Goal: Information Seeking & Learning: Learn about a topic

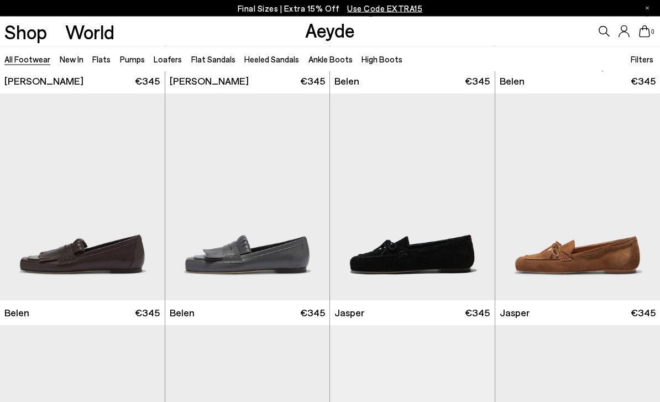
scroll to position [441, 0]
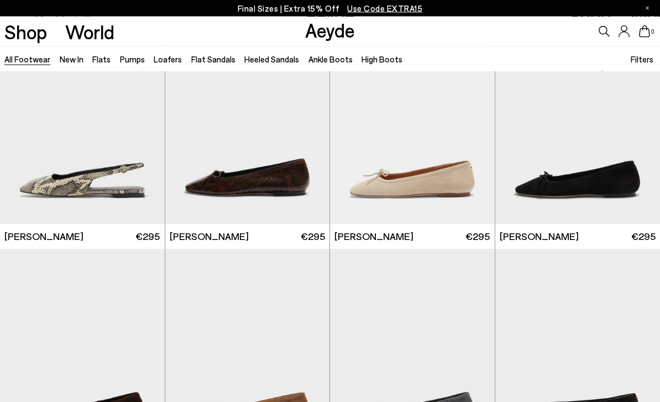
scroll to position [8161, 0]
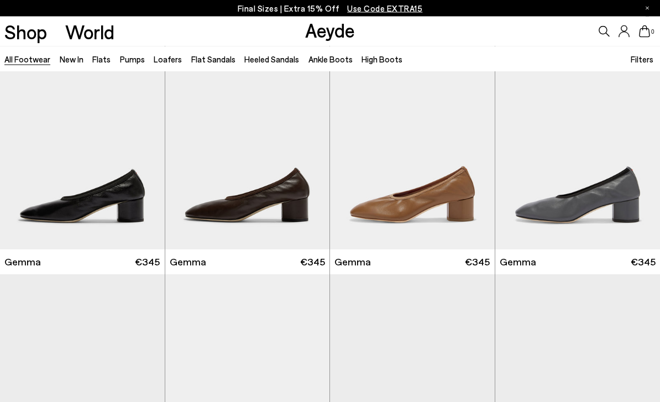
scroll to position [8849, 0]
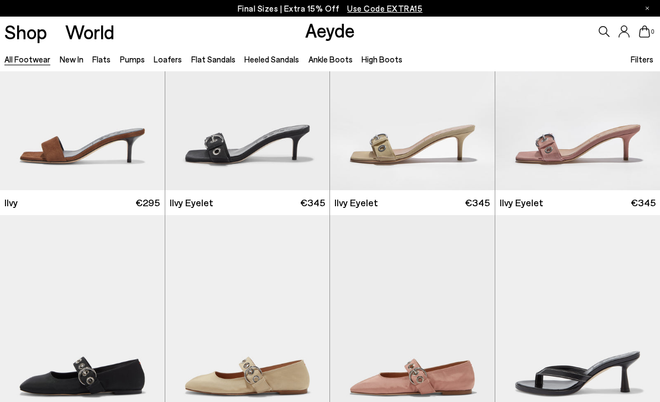
scroll to position [10334, 0]
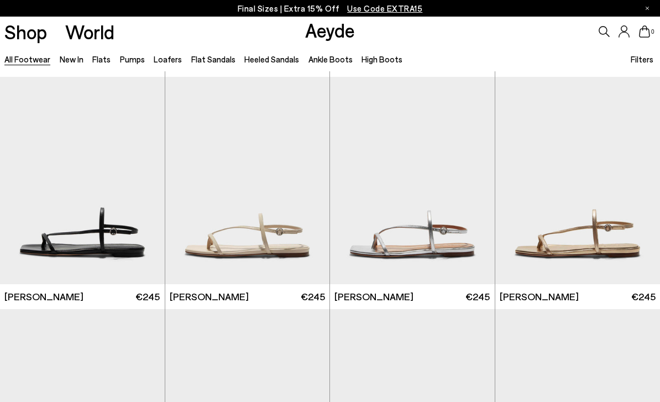
scroll to position [11648, 0]
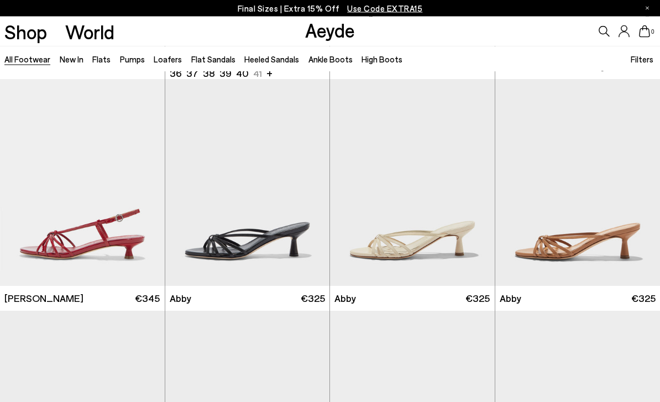
scroll to position [12730, 0]
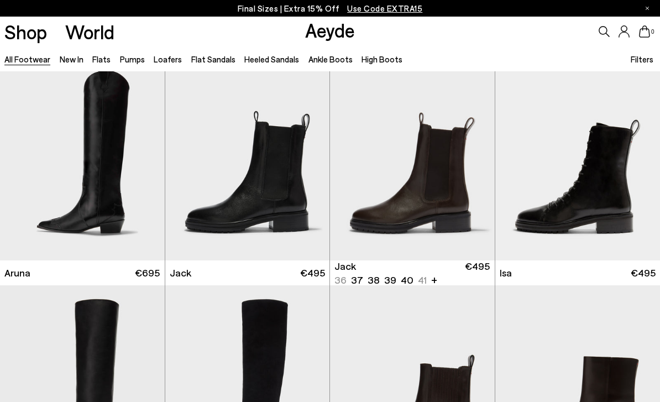
scroll to position [15527, 0]
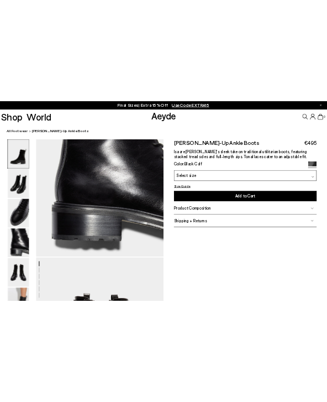
scroll to position [513, 0]
